Goal: Check status: Check status

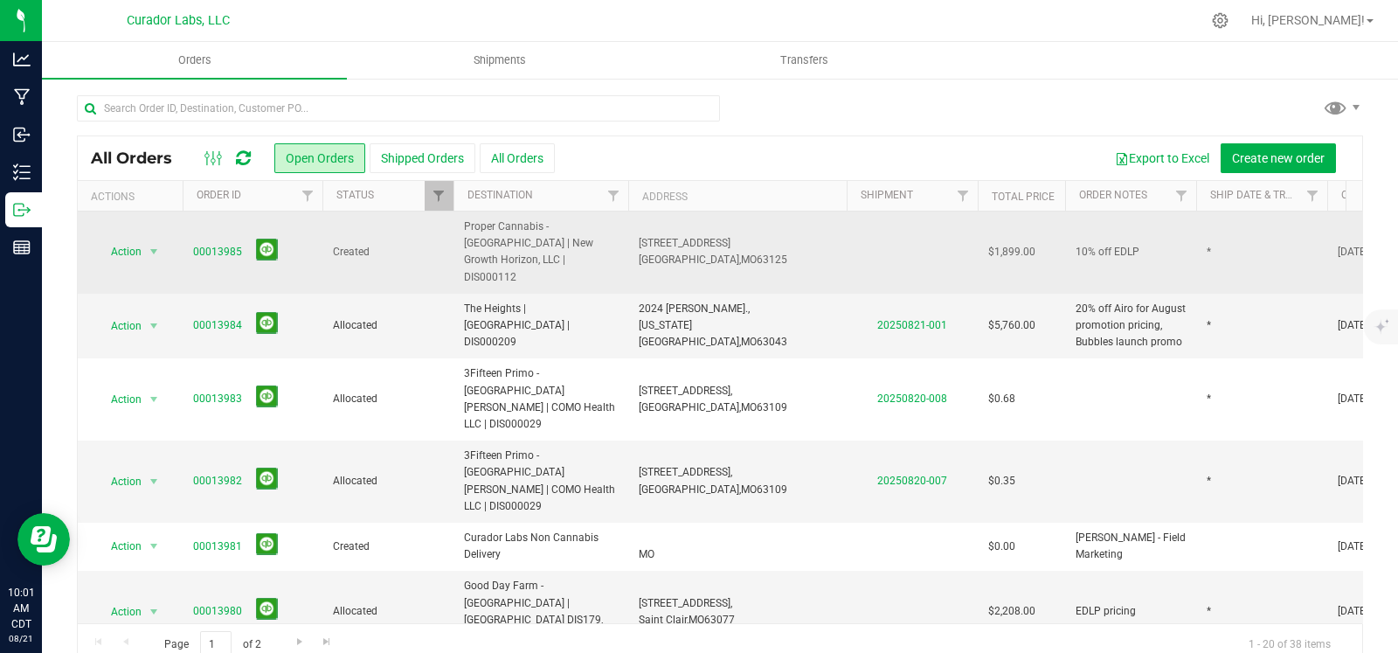
click at [1046, 238] on td "$1,899.00" at bounding box center [1021, 252] width 87 height 82
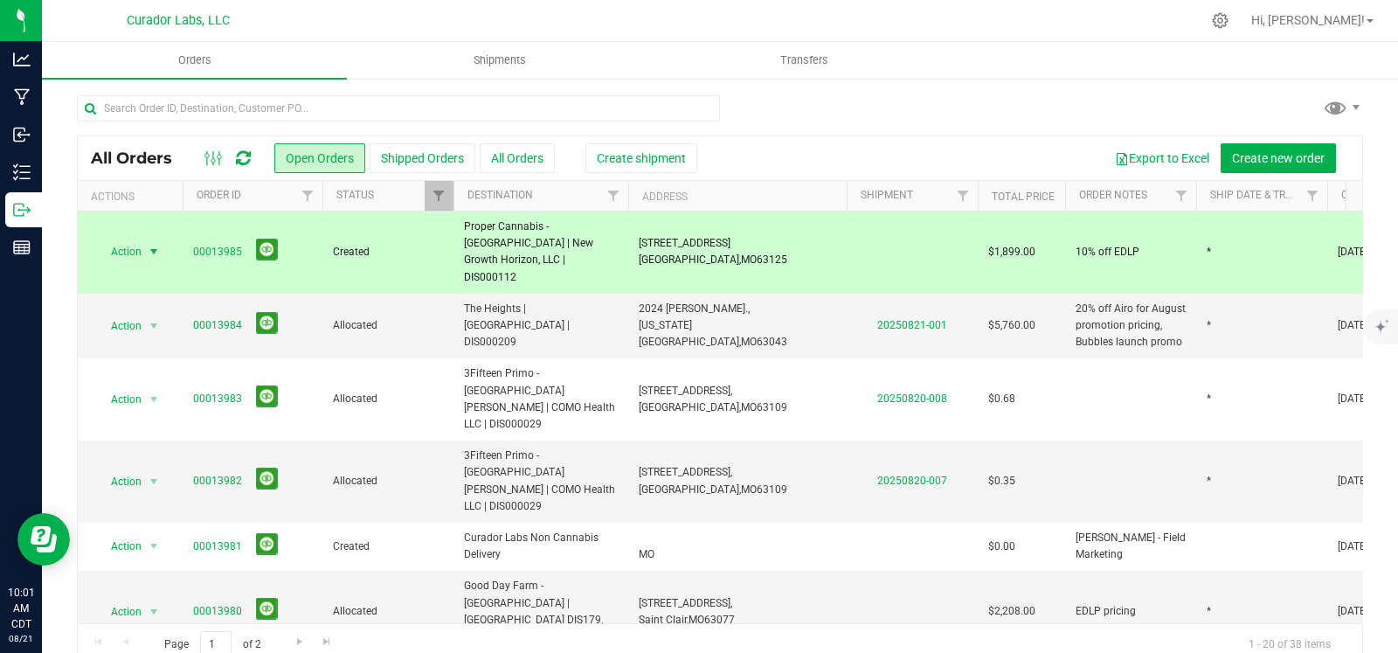
drag, startPoint x: 1044, startPoint y: 245, endPoint x: 186, endPoint y: 239, distance: 858.1
click at [186, 239] on tr "Action Action Cancel order Change facility Clone order Edit order Mark as fully…" at bounding box center [943, 252] width 1730 height 82
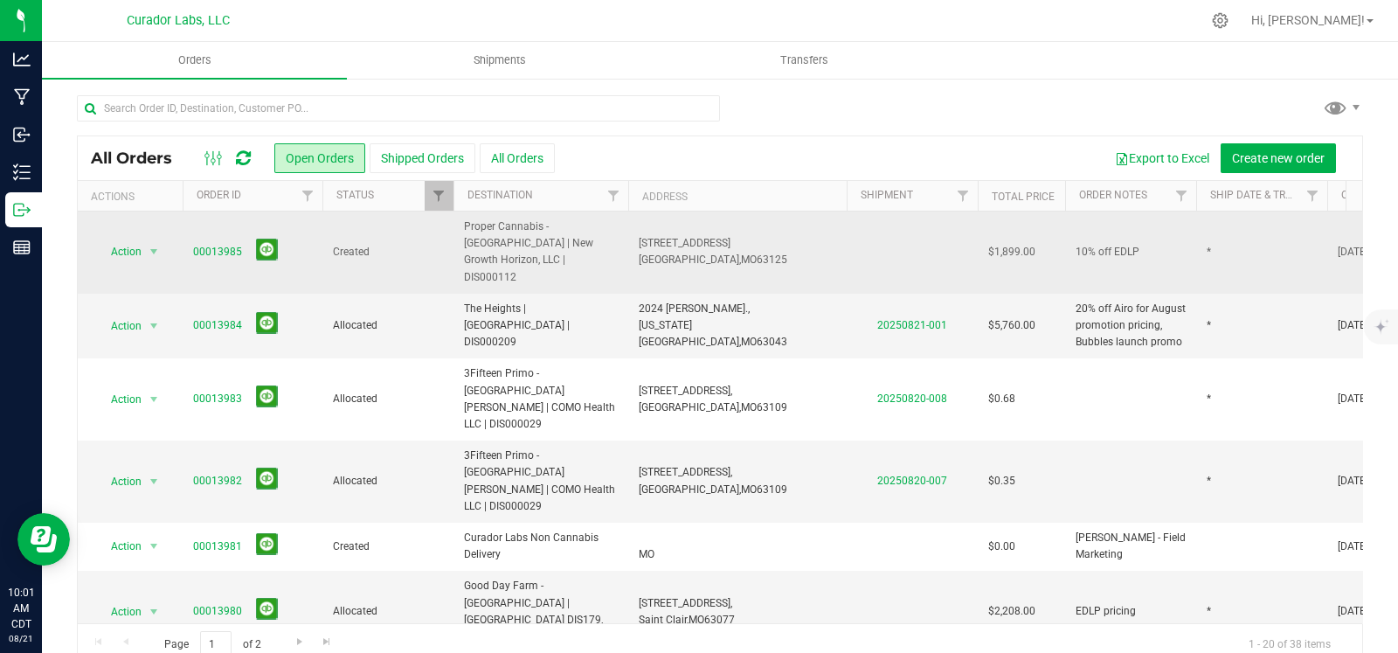
copy tr "00013985 Created Proper Cannabis - St. Louis | New Growth Horizon, LLC | DIS000…"
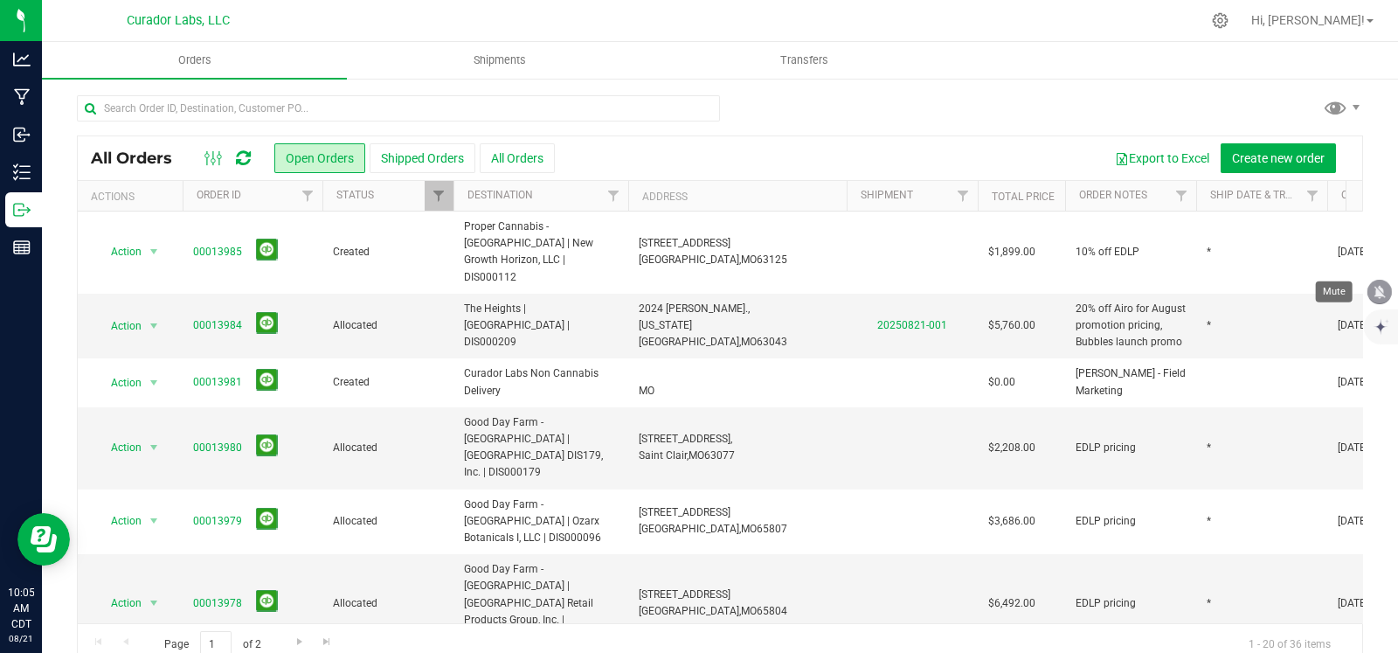
click at [1382, 293] on icon "mute" at bounding box center [1380, 292] width 16 height 16
